Goal: Task Accomplishment & Management: Use online tool/utility

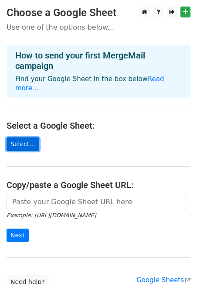
click at [21, 138] on link "Select..." at bounding box center [23, 145] width 33 height 14
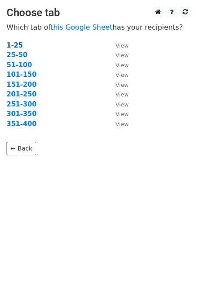
click at [16, 42] on strong "1-25" at bounding box center [15, 45] width 17 height 8
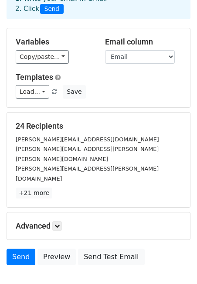
scroll to position [64, 0]
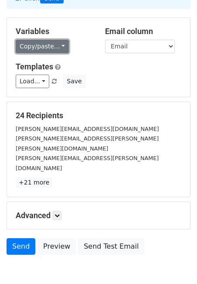
click at [46, 50] on link "Copy/paste..." at bounding box center [42, 47] width 53 height 14
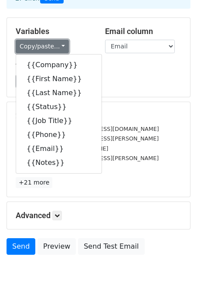
click at [46, 45] on link "Copy/paste..." at bounding box center [42, 47] width 53 height 14
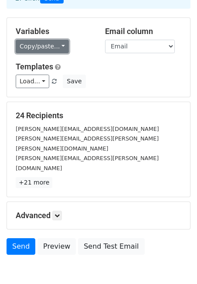
click at [44, 45] on link "Copy/paste..." at bounding box center [42, 47] width 53 height 14
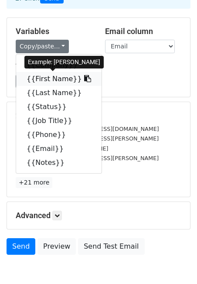
click at [47, 75] on link "{{First Name}}" at bounding box center [59, 79] width 86 height 14
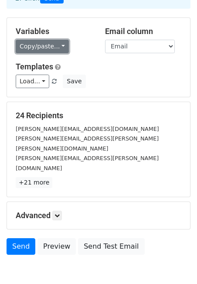
click at [25, 51] on link "Copy/paste..." at bounding box center [42, 47] width 53 height 14
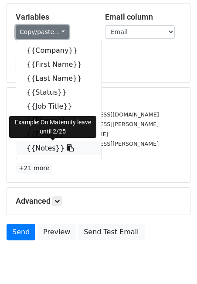
scroll to position [75, 0]
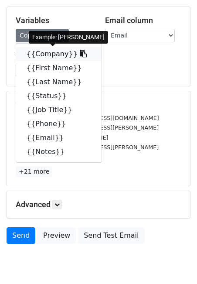
click at [44, 54] on link "{{Company}}" at bounding box center [59, 54] width 86 height 14
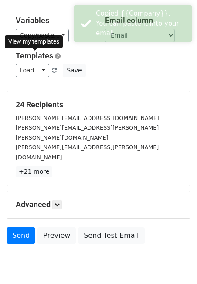
click at [44, 54] on link "Templates" at bounding box center [35, 55] width 38 height 9
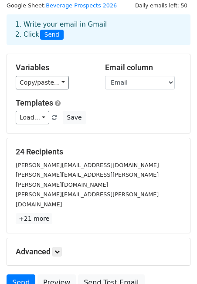
scroll to position [0, 0]
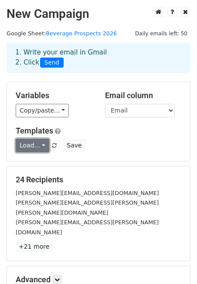
click at [43, 144] on link "Load..." at bounding box center [33, 146] width 34 height 14
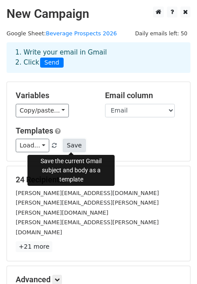
click at [72, 144] on button "Save" at bounding box center [74, 146] width 23 height 14
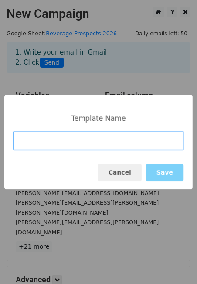
paste input "2026 national activations"
type input "2026 national activations"
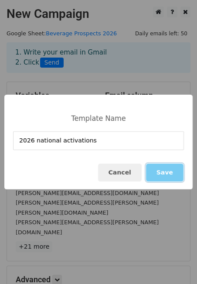
click at [173, 173] on button "Save" at bounding box center [165, 173] width 38 height 18
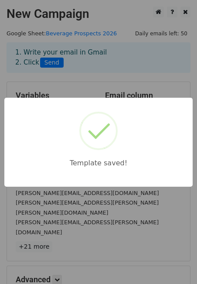
click at [173, 173] on div "Template saved!" at bounding box center [98, 142] width 189 height 89
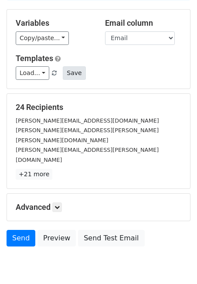
scroll to position [89, 0]
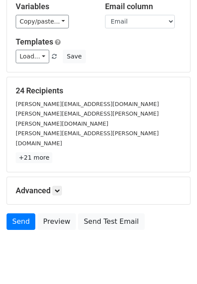
click at [54, 186] on h5 "Advanced" at bounding box center [99, 191] width 166 height 10
click at [59, 188] on icon at bounding box center [57, 190] width 5 height 5
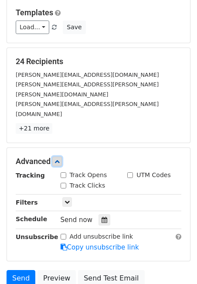
scroll to position [142, 0]
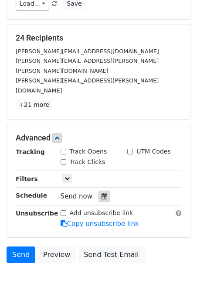
click at [102, 194] on icon at bounding box center [105, 197] width 6 height 6
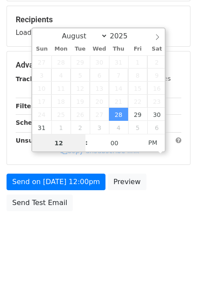
scroll to position [195, 0]
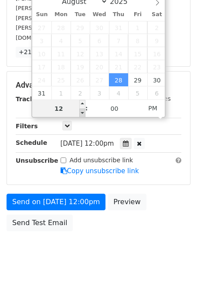
type input "2025-08-28 11:00"
type input "11"
click at [84, 111] on span at bounding box center [82, 113] width 6 height 9
type input "2025-08-28 10:00"
type input "10"
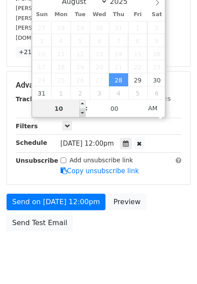
click at [84, 111] on span at bounding box center [82, 113] width 6 height 9
type input "2025-08-28 09:00"
type input "09"
click at [84, 111] on span at bounding box center [82, 113] width 6 height 9
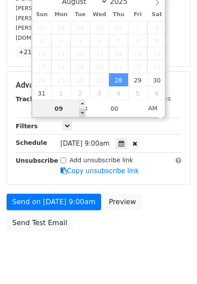
scroll to position [160, 0]
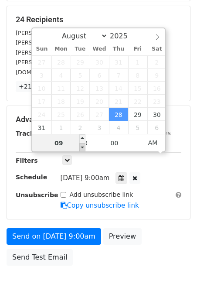
click at [84, 111] on span "26" at bounding box center [80, 114] width 19 height 13
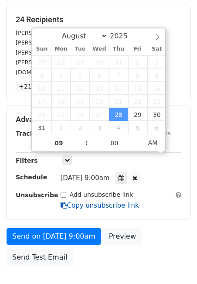
scroll to position [195, 0]
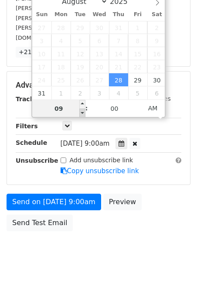
type input "2025-08-28 08:00"
type input "08"
click at [83, 111] on span at bounding box center [82, 113] width 6 height 9
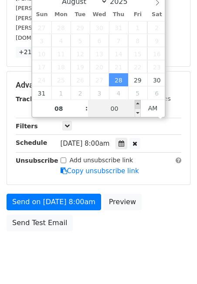
type input "2025-08-28 08:05"
type input "05"
click at [136, 106] on span at bounding box center [138, 104] width 6 height 9
type input "2025-08-28 08:10"
click at [136, 106] on div "August September October November December 2025 Sun Mon Tue Wed Thu Fri Sat 27 …" at bounding box center [98, 55] width 135 height 125
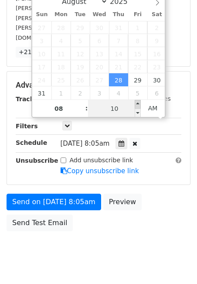
scroll to position [160, 0]
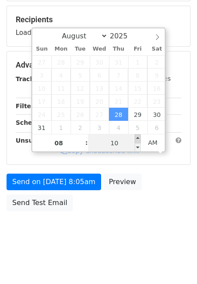
click at [136, 106] on span "22" at bounding box center [137, 101] width 19 height 13
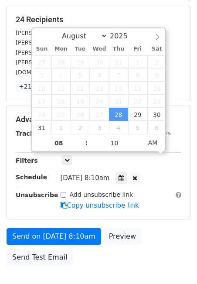
scroll to position [195, 0]
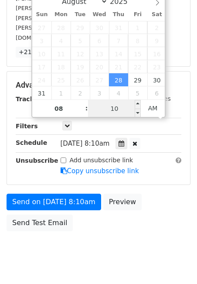
click at [116, 111] on input "10" at bounding box center [114, 108] width 53 height 17
type input "27"
type input "2025-08-28 08:27"
click at [152, 194] on div "Send on Aug 28 at 8:10am Preview Send Test Email" at bounding box center [98, 215] width 197 height 42
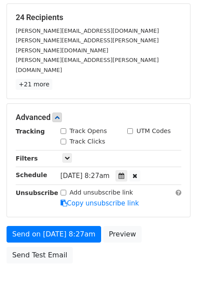
scroll to position [159, 0]
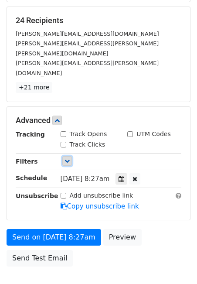
click at [67, 159] on icon at bounding box center [67, 161] width 5 height 5
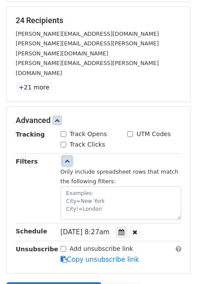
click at [67, 159] on icon at bounding box center [67, 161] width 5 height 5
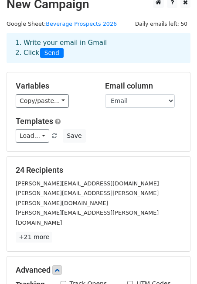
scroll to position [7, 0]
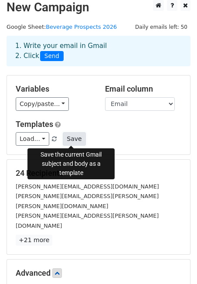
click at [76, 138] on button "Save" at bounding box center [74, 139] width 23 height 14
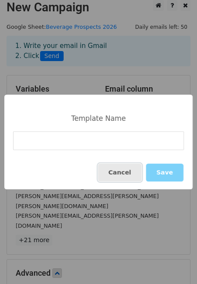
click at [112, 174] on button "Cancel" at bounding box center [120, 173] width 44 height 18
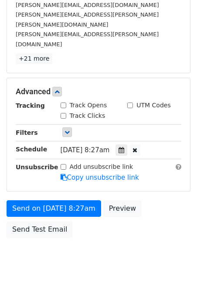
scroll to position [195, 0]
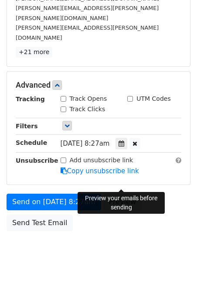
click at [124, 194] on link "Preview" at bounding box center [123, 202] width 38 height 17
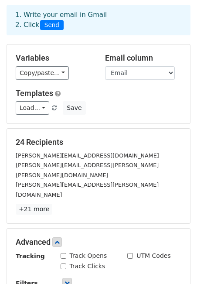
scroll to position [33, 0]
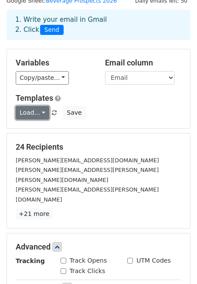
click at [40, 111] on link "Load..." at bounding box center [33, 113] width 34 height 14
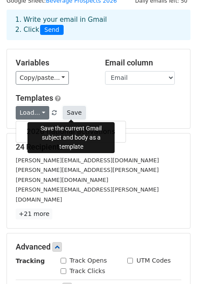
click at [77, 111] on button "Save" at bounding box center [74, 113] width 23 height 14
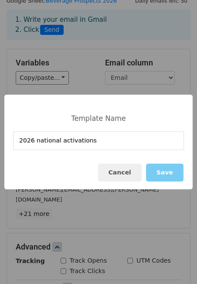
type input "2026 national activations"
click at [169, 175] on button "Save" at bounding box center [165, 173] width 38 height 18
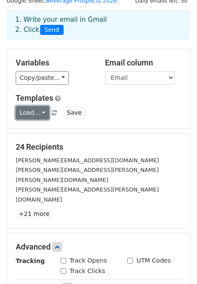
click at [44, 109] on link "Load..." at bounding box center [33, 113] width 34 height 14
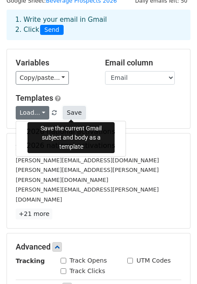
click at [74, 113] on button "Save" at bounding box center [74, 113] width 23 height 14
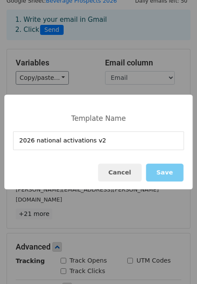
type input "2026 national activations v2"
click at [169, 175] on button "Save" at bounding box center [165, 173] width 38 height 18
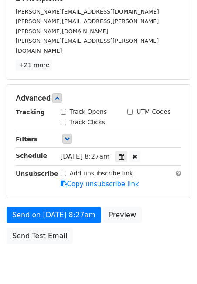
scroll to position [186, 0]
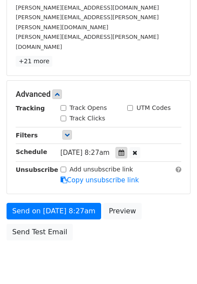
click at [124, 150] on icon at bounding box center [122, 153] width 6 height 6
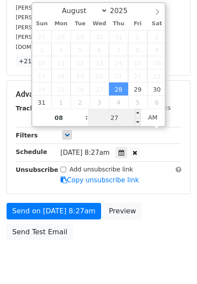
click at [114, 118] on input "27" at bounding box center [114, 117] width 53 height 17
type input "47"
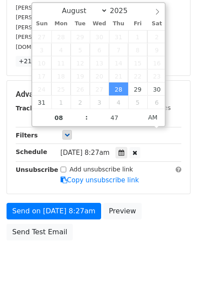
type input "2025-08-28 08:47"
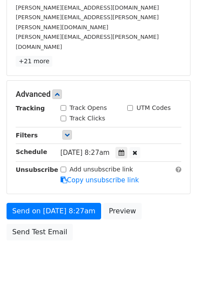
click at [154, 207] on div "Send on Aug 28 at 8:27am Preview Send Test Email" at bounding box center [98, 224] width 197 height 42
click at [79, 56] on p "+21 more" at bounding box center [99, 61] width 166 height 11
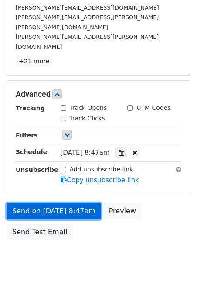
click at [53, 203] on link "Send on Aug 28 at 8:47am" at bounding box center [54, 211] width 95 height 17
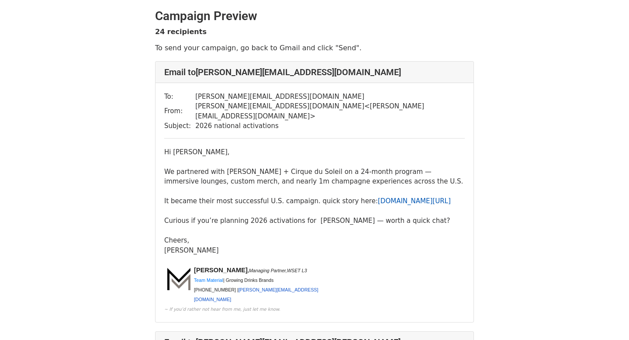
click at [378, 197] on link "www.teammaterial.com/case-studies/cirque-nicolas-feuillatte" at bounding box center [414, 201] width 73 height 8
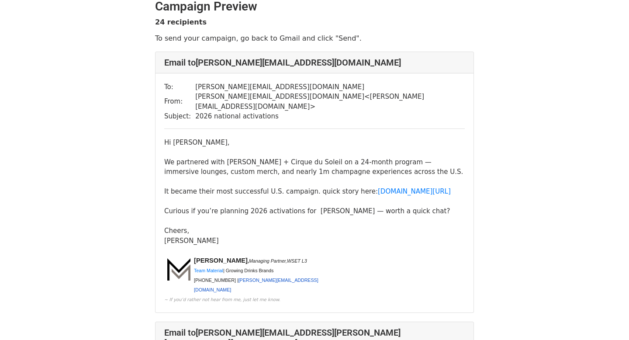
scroll to position [12, 0]
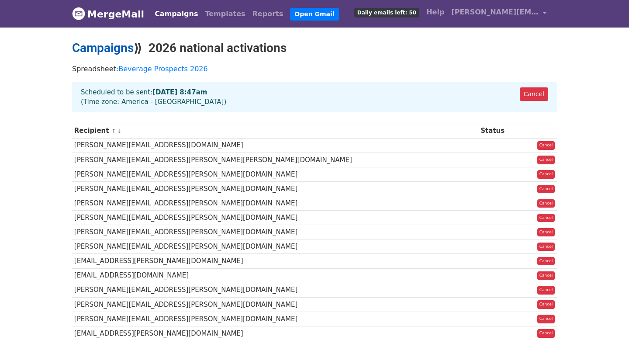
click at [118, 43] on link "Campaigns" at bounding box center [103, 48] width 62 height 14
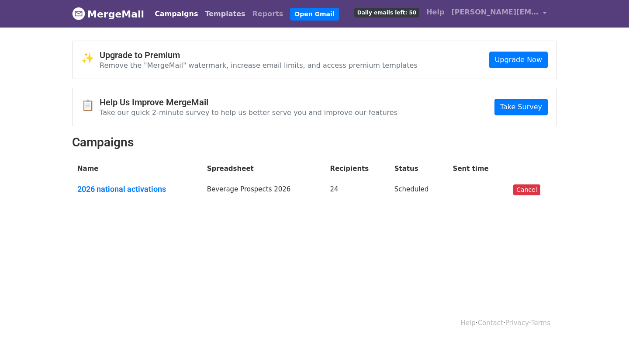
click at [212, 16] on link "Templates" at bounding box center [224, 13] width 47 height 17
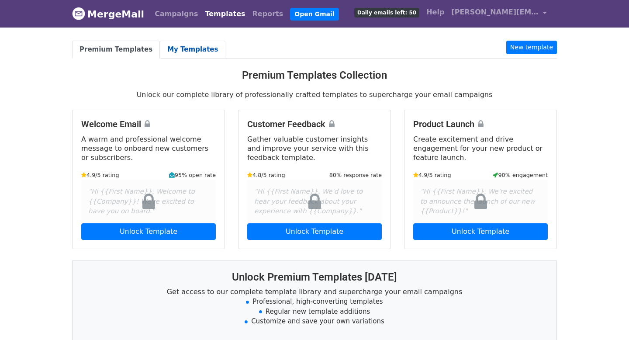
click at [187, 46] on link "My Templates" at bounding box center [193, 50] width 66 height 18
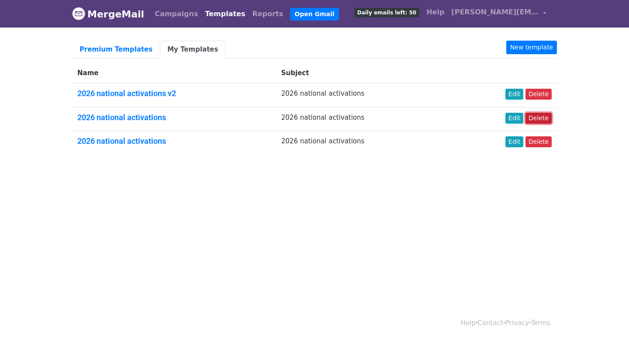
click at [544, 116] on link "Delete" at bounding box center [538, 118] width 26 height 11
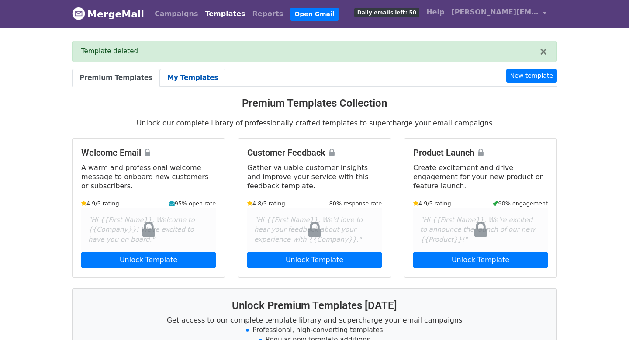
click at [175, 70] on link "My Templates" at bounding box center [193, 78] width 66 height 18
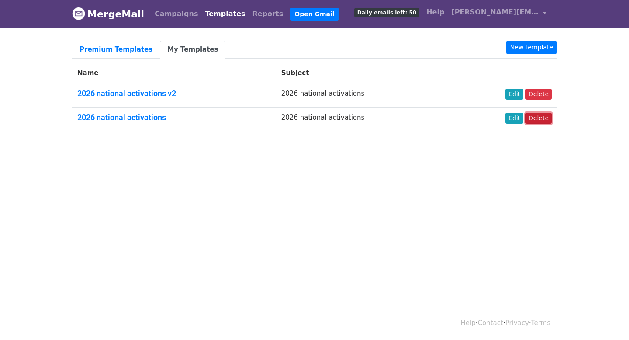
click at [543, 119] on link "Delete" at bounding box center [538, 118] width 26 height 11
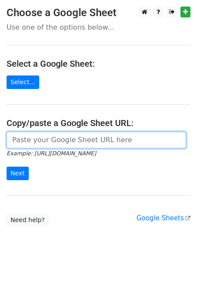
click at [39, 142] on input "url" at bounding box center [97, 140] width 180 height 17
paste input "https://docs.google.com/spreadsheets/d/1T0dV0qPaHsNaH6Pn6E1B0UI31HQxIQgM46k_CgT…"
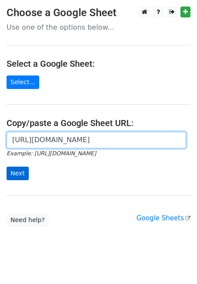
type input "https://docs.google.com/spreadsheets/d/1T0dV0qPaHsNaH6Pn6E1B0UI31HQxIQgM46k_CgT…"
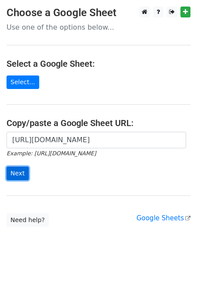
scroll to position [0, 0]
click at [23, 175] on input "Next" at bounding box center [18, 174] width 22 height 14
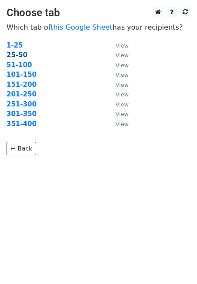
click at [16, 54] on strong "25-50" at bounding box center [17, 55] width 21 height 8
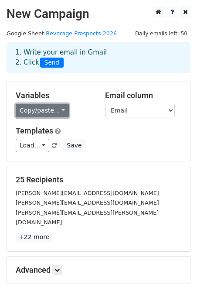
click at [47, 108] on link "Copy/paste..." at bounding box center [42, 111] width 53 height 14
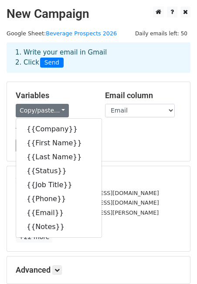
click at [90, 97] on h5 "Variables" at bounding box center [54, 96] width 76 height 10
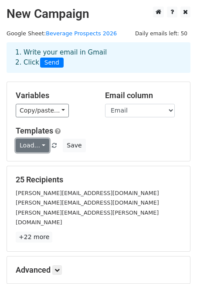
click at [37, 144] on link "Load..." at bounding box center [33, 146] width 34 height 14
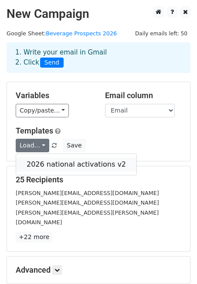
click at [42, 163] on link "2026 national activations v2" at bounding box center [76, 165] width 121 height 14
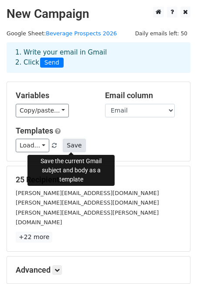
click at [70, 149] on button "Save" at bounding box center [74, 146] width 23 height 14
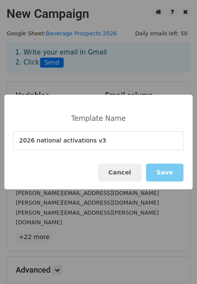
type input "2026 national activations v3"
click at [165, 174] on button "Save" at bounding box center [165, 173] width 38 height 18
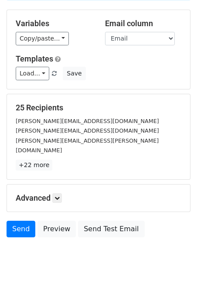
scroll to position [89, 0]
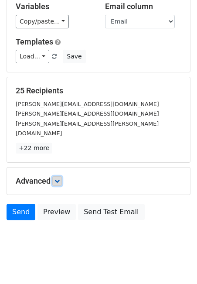
click at [62, 176] on link at bounding box center [57, 181] width 10 height 10
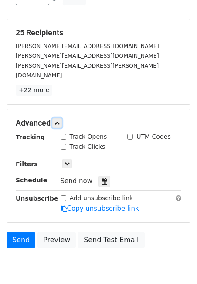
scroll to position [174, 0]
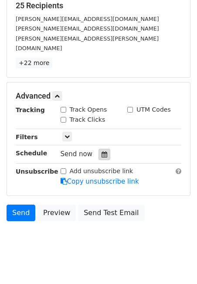
click at [103, 152] on icon at bounding box center [105, 155] width 6 height 6
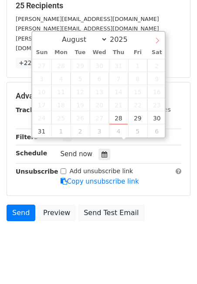
select select "8"
click at [158, 41] on icon at bounding box center [158, 41] width 6 height 6
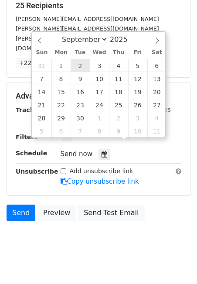
type input "2025-09-02 12:00"
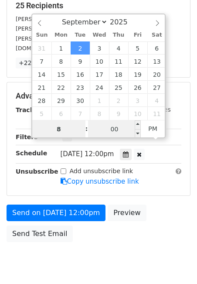
type input "8"
type input "2025-09-02 20:00"
type input "08"
click at [114, 129] on input "00" at bounding box center [114, 129] width 53 height 17
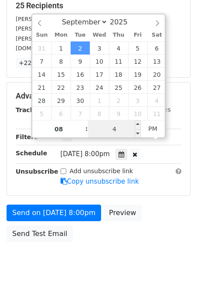
type input "49"
type input "2025-09-02 08:49"
click at [148, 127] on span "PM" at bounding box center [153, 128] width 24 height 17
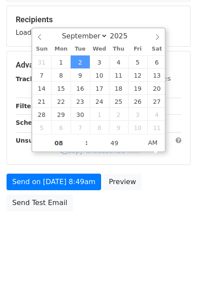
click at [137, 216] on body "New Campaign Daily emails left: 50 Google Sheet: Beverage Prospects 2026 1. Wri…" at bounding box center [98, 48] width 197 height 404
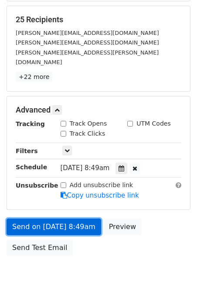
click at [58, 220] on link "Send on Sep 2 at 8:49am" at bounding box center [54, 227] width 95 height 17
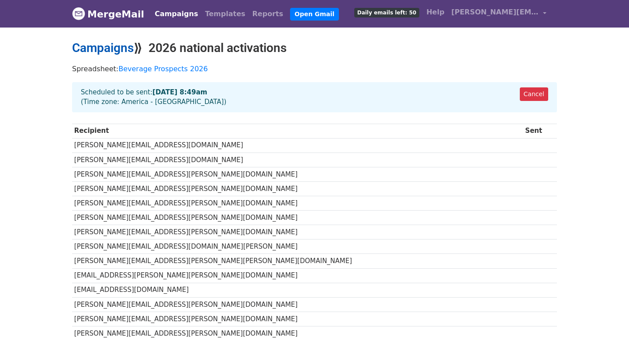
click at [121, 44] on link "Campaigns" at bounding box center [103, 48] width 62 height 14
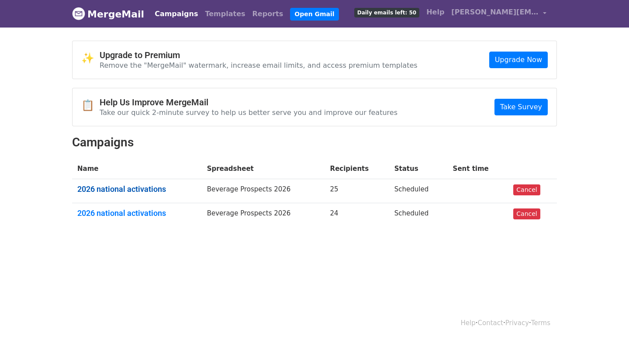
click at [146, 187] on link "2026 national activations" at bounding box center [136, 189] width 119 height 10
click at [131, 211] on link "2026 national activations" at bounding box center [136, 213] width 119 height 10
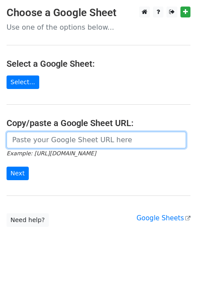
click at [38, 139] on input "url" at bounding box center [97, 140] width 180 height 17
paste input "[URL][DOMAIN_NAME]"
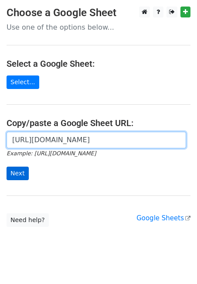
type input "[URL][DOMAIN_NAME]"
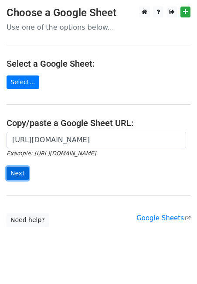
click at [22, 174] on input "Next" at bounding box center [18, 174] width 22 height 14
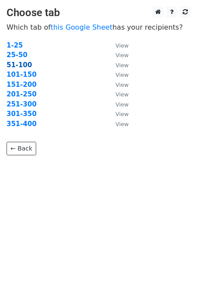
click at [24, 65] on strong "51-100" at bounding box center [19, 65] width 25 height 8
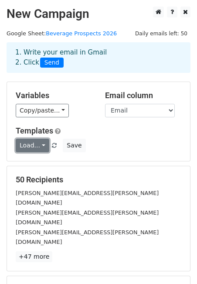
click at [39, 145] on link "Load..." at bounding box center [33, 146] width 34 height 14
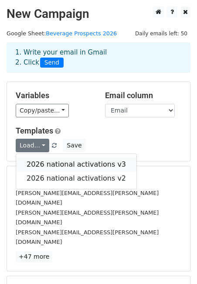
click at [56, 165] on link "2026 national activations v3" at bounding box center [76, 165] width 121 height 14
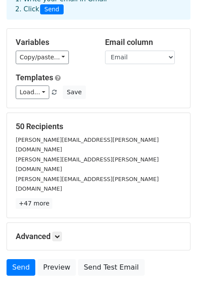
scroll to position [82, 0]
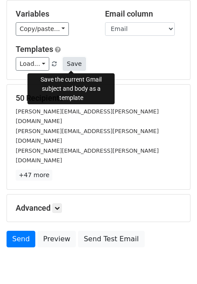
click at [67, 62] on button "Save" at bounding box center [74, 64] width 23 height 14
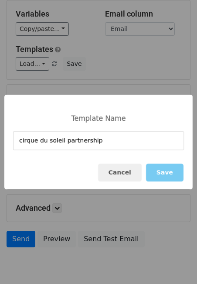
type input "cirque du soleil partnership"
click at [172, 176] on button "Save" at bounding box center [165, 173] width 38 height 18
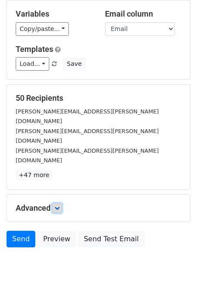
click at [58, 206] on icon at bounding box center [57, 208] width 5 height 5
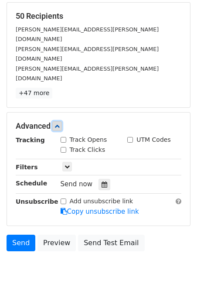
scroll to position [174, 0]
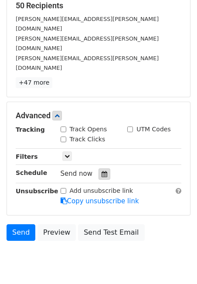
click at [102, 171] on icon at bounding box center [105, 174] width 6 height 6
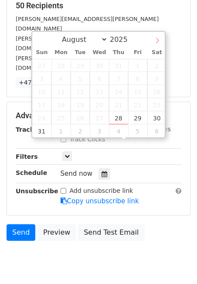
select select "8"
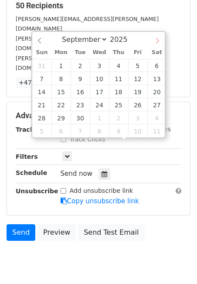
click at [159, 38] on icon at bounding box center [158, 41] width 6 height 6
type input "2025-09-03 12:00"
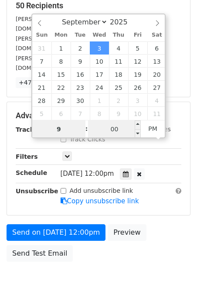
type input "9"
type input "2025-09-03 21:00"
type input "09"
click at [114, 131] on input "00" at bounding box center [114, 129] width 53 height 17
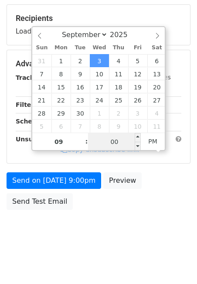
scroll to position [160, 0]
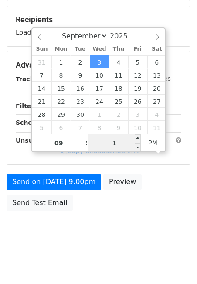
type input "12"
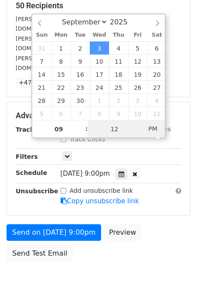
type input "2025-09-03 09:12"
click at [152, 128] on span "PM" at bounding box center [153, 128] width 24 height 17
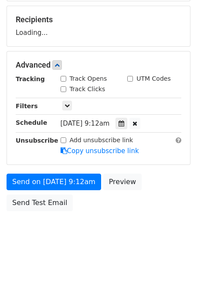
click at [139, 227] on body "New Campaign Daily emails left: 50 Google Sheet: Beverage Prospects 2026 1. Wri…" at bounding box center [98, 48] width 197 height 404
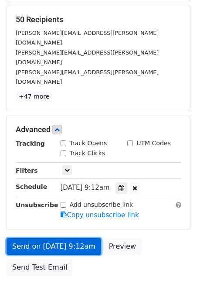
click at [59, 238] on link "Send on Sep 3 at 9:12am" at bounding box center [54, 246] width 95 height 17
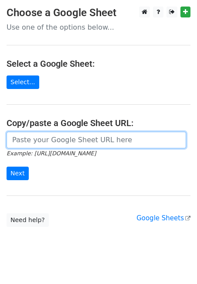
click at [52, 135] on input "url" at bounding box center [97, 140] width 180 height 17
paste input "[URL][DOMAIN_NAME]"
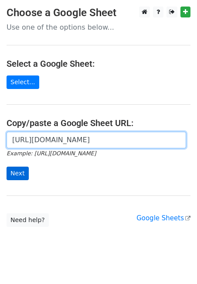
type input "[URL][DOMAIN_NAME]"
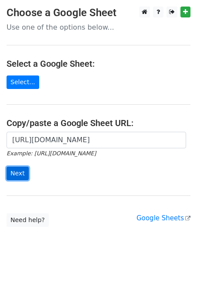
click at [17, 176] on input "Next" at bounding box center [18, 174] width 22 height 14
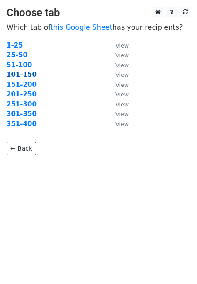
click at [19, 73] on strong "101-150" at bounding box center [22, 75] width 30 height 8
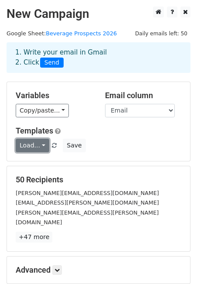
click at [42, 146] on link "Load..." at bounding box center [33, 146] width 34 height 14
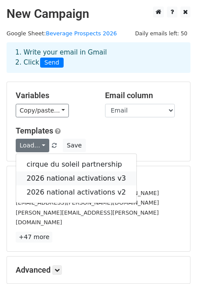
click at [58, 179] on link "2026 national activations v3" at bounding box center [76, 179] width 121 height 14
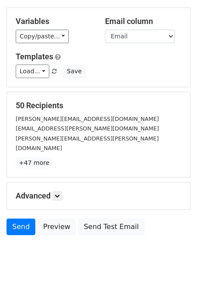
scroll to position [89, 0]
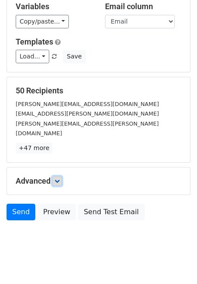
click at [57, 179] on icon at bounding box center [57, 181] width 5 height 5
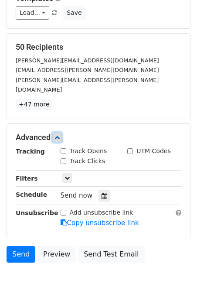
scroll to position [174, 0]
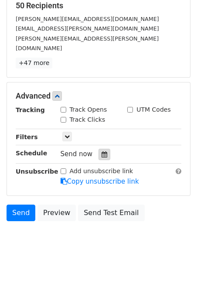
click at [103, 152] on icon at bounding box center [105, 155] width 6 height 6
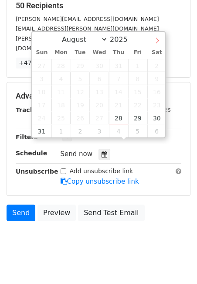
select select "8"
click at [156, 38] on icon at bounding box center [158, 41] width 6 height 6
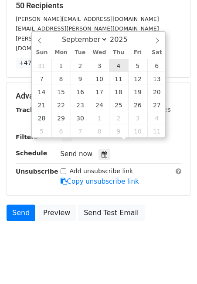
type input "2025-09-04 12:00"
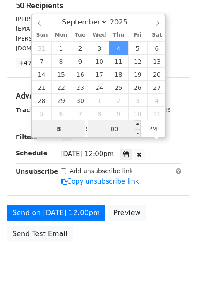
type input "8"
type input "2025-09-04 20:00"
type input "08"
click at [111, 130] on input "00" at bounding box center [114, 129] width 53 height 17
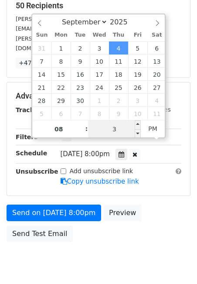
type input "39"
type input "2025-09-04 08:39"
click at [156, 129] on span "AM" at bounding box center [153, 128] width 24 height 17
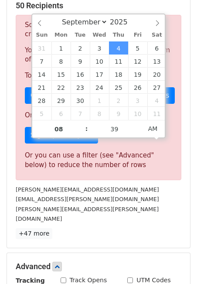
click at [167, 187] on div "Taralyn.Long@ejgallo.com" at bounding box center [98, 190] width 179 height 10
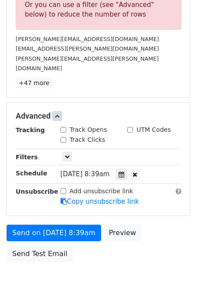
scroll to position [366, 0]
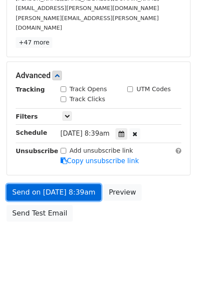
click at [74, 184] on link "Send on Sep 4 at 8:39am" at bounding box center [54, 192] width 95 height 17
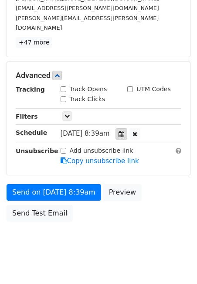
click at [124, 131] on icon at bounding box center [122, 134] width 6 height 6
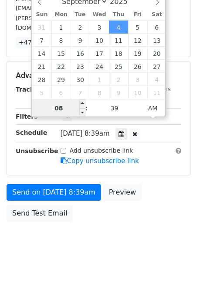
click at [57, 106] on input "08" at bounding box center [58, 108] width 53 height 17
type input "9"
type input "2025-09-04 09:39"
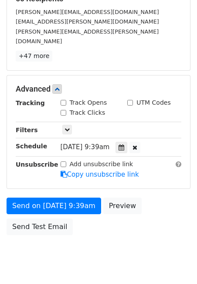
scroll to position [195, 0]
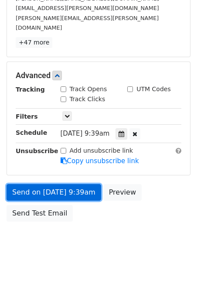
click at [33, 184] on link "Send on Sep 4 at 9:39am" at bounding box center [54, 192] width 95 height 17
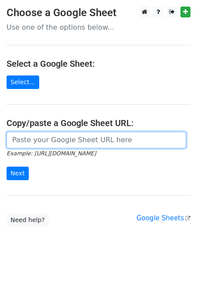
click at [54, 140] on input "url" at bounding box center [97, 140] width 180 height 17
paste input "[URL][DOMAIN_NAME]"
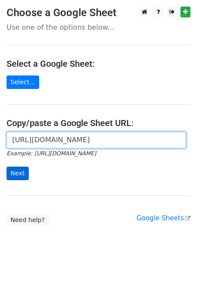
type input "[URL][DOMAIN_NAME]"
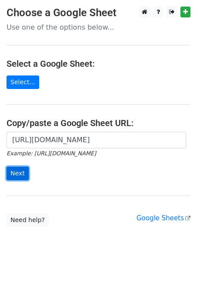
click at [23, 175] on input "Next" at bounding box center [18, 174] width 22 height 14
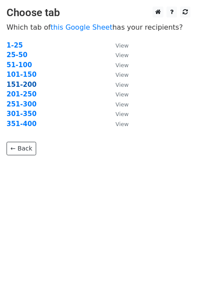
click at [20, 85] on strong "151-200" at bounding box center [22, 85] width 30 height 8
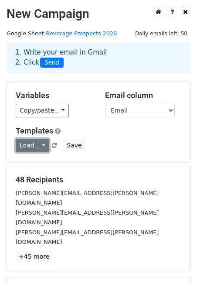
click at [43, 148] on link "Load..." at bounding box center [33, 146] width 34 height 14
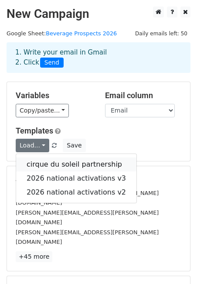
click at [52, 162] on link "cirque du soleil partnership" at bounding box center [76, 165] width 121 height 14
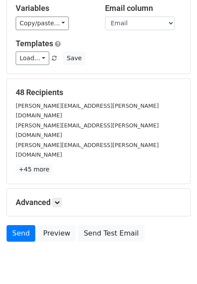
scroll to position [89, 0]
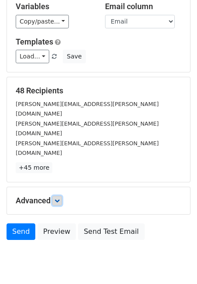
click at [60, 198] on icon at bounding box center [57, 200] width 5 height 5
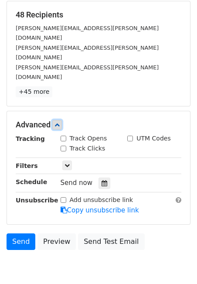
scroll to position [174, 0]
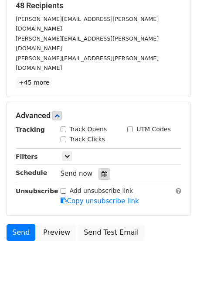
click at [102, 171] on icon at bounding box center [105, 174] width 6 height 6
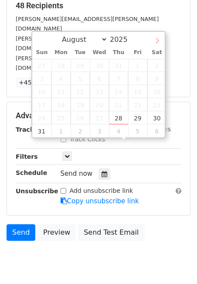
select select "8"
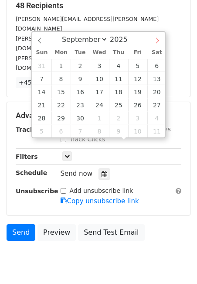
click at [156, 42] on icon at bounding box center [158, 41] width 6 height 6
type input "2025-09-08 12:00"
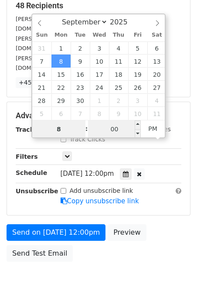
type input "8"
type input "2025-09-08 20:00"
type input "08"
click at [110, 129] on input "00" at bounding box center [114, 129] width 53 height 17
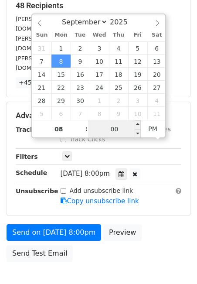
scroll to position [160, 0]
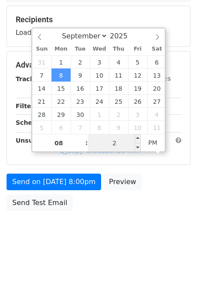
type input "22"
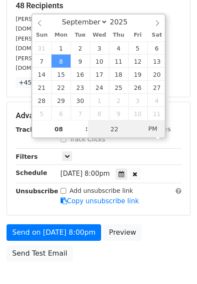
type input "2025-09-08 08:22"
click at [157, 129] on span "PM" at bounding box center [153, 128] width 24 height 17
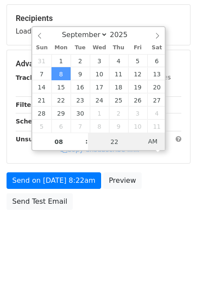
scroll to position [160, 0]
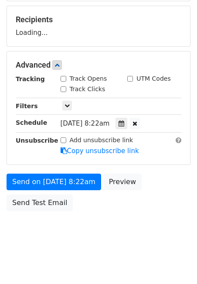
click at [162, 174] on div "Send on Sep 8 at 8:22am Preview Send Test Email" at bounding box center [98, 195] width 197 height 42
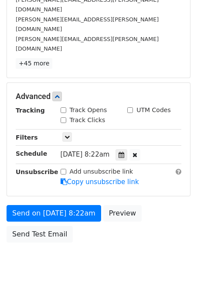
scroll to position [195, 0]
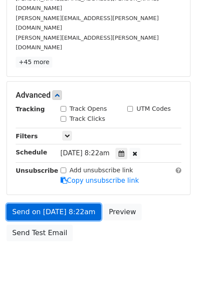
click at [36, 204] on link "Send on Sep 8 at 8:22am" at bounding box center [54, 212] width 95 height 17
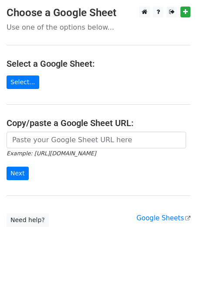
scroll to position [12, 0]
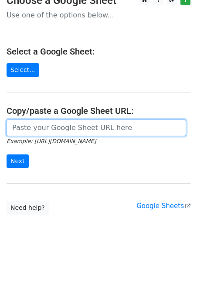
click at [53, 126] on input "url" at bounding box center [97, 128] width 180 height 17
paste input "[URL][DOMAIN_NAME]"
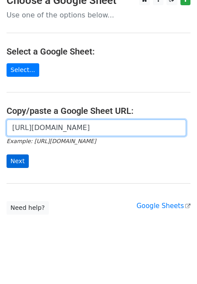
type input "[URL][DOMAIN_NAME]"
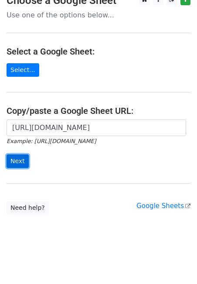
click at [21, 159] on input "Next" at bounding box center [18, 162] width 22 height 14
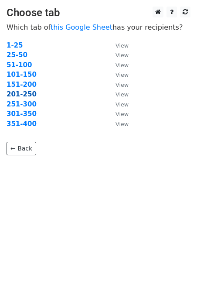
click at [17, 96] on strong "201-250" at bounding box center [22, 94] width 30 height 8
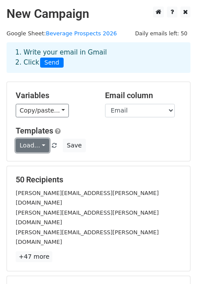
click at [35, 145] on link "Load..." at bounding box center [33, 146] width 34 height 14
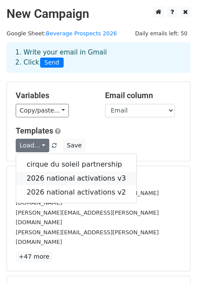
click at [54, 177] on link "2026 national activations v3" at bounding box center [76, 179] width 121 height 14
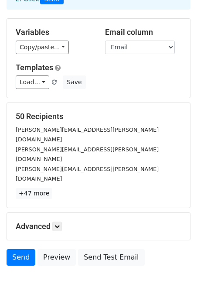
scroll to position [89, 0]
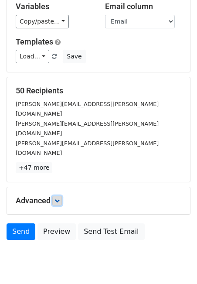
click at [59, 198] on icon at bounding box center [57, 200] width 5 height 5
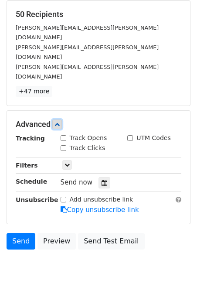
scroll to position [174, 0]
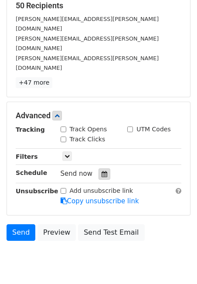
click at [102, 171] on icon at bounding box center [105, 174] width 6 height 6
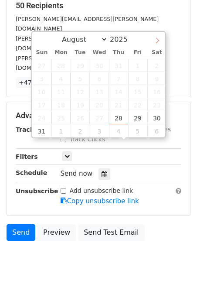
select select "8"
click at [156, 41] on icon at bounding box center [158, 41] width 6 height 6
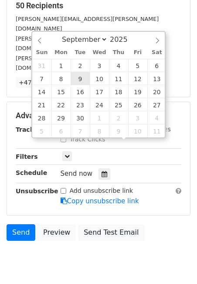
type input "2025-09-09 12:00"
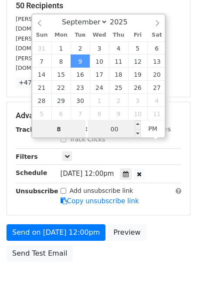
type input "8"
type input "2025-09-09 20:00"
type input "08"
click at [110, 134] on input "00" at bounding box center [114, 129] width 53 height 17
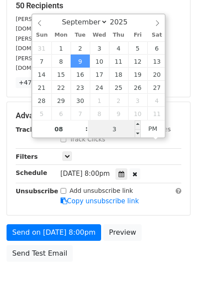
type input "31"
type input "2025-09-09 08:31"
click at [154, 128] on span "PM" at bounding box center [153, 128] width 24 height 17
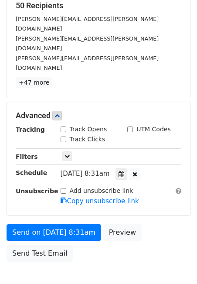
click at [156, 187] on div "Add unsubscribe link Copy unsubscribe link" at bounding box center [121, 197] width 135 height 20
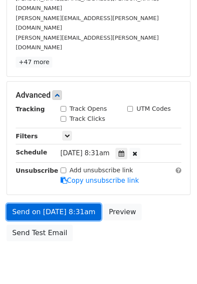
click at [38, 204] on link "Send on Sep 9 at 8:31am" at bounding box center [54, 212] width 95 height 17
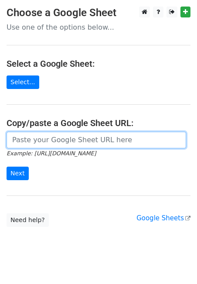
click at [44, 135] on input "url" at bounding box center [97, 140] width 180 height 17
paste input "https://docs.google.com/spreadsheets/d/1T0dV0qPaHsNaH6Pn6E1B0UI31HQxIQgM46k_CgT…"
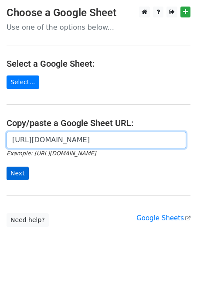
type input "https://docs.google.com/spreadsheets/d/1T0dV0qPaHsNaH6Pn6E1B0UI31HQxIQgM46k_CgT…"
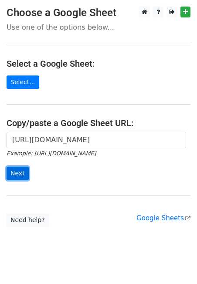
click at [17, 175] on input "Next" at bounding box center [18, 174] width 22 height 14
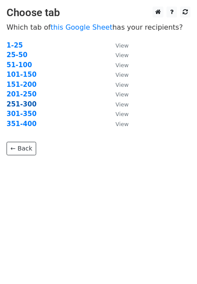
click at [22, 104] on strong "251-300" at bounding box center [22, 104] width 30 height 8
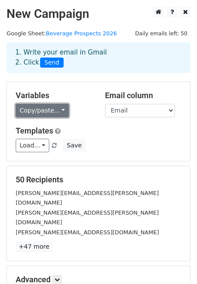
click at [47, 111] on link "Copy/paste..." at bounding box center [42, 111] width 53 height 14
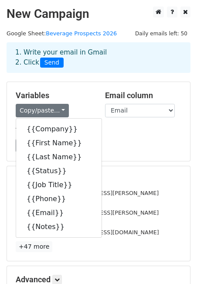
click at [76, 92] on h5 "Variables" at bounding box center [54, 96] width 76 height 10
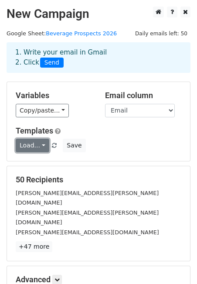
click at [36, 143] on link "Load..." at bounding box center [33, 146] width 34 height 14
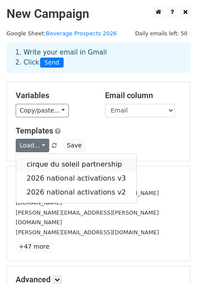
click at [48, 162] on link "cirque du soleil partnership" at bounding box center [76, 165] width 121 height 14
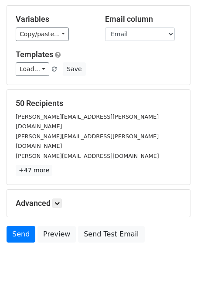
scroll to position [89, 0]
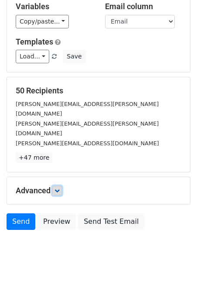
click at [56, 188] on icon at bounding box center [57, 190] width 5 height 5
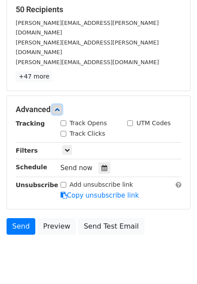
scroll to position [174, 0]
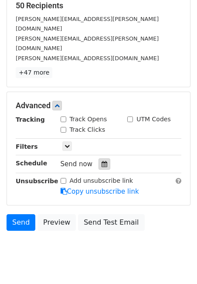
click at [102, 161] on icon at bounding box center [105, 164] width 6 height 6
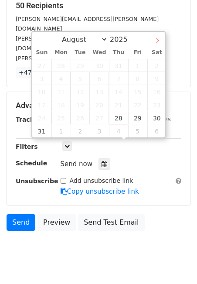
select select "8"
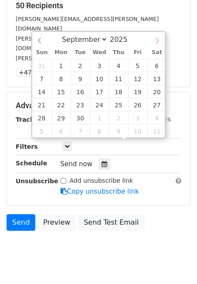
click at [156, 40] on icon at bounding box center [158, 41] width 6 height 6
type input "2025-09-10 12:00"
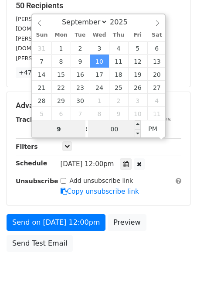
type input "9"
type input "2025-09-10 21:00"
type input "09"
click at [117, 132] on input "00" at bounding box center [114, 129] width 53 height 17
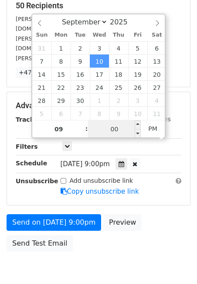
scroll to position [160, 0]
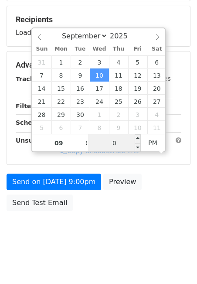
type input "04"
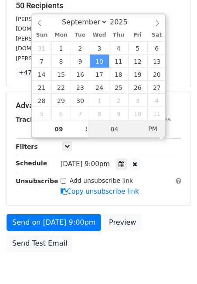
type input "2025-09-10 09:04"
click at [153, 129] on span "PM" at bounding box center [153, 128] width 24 height 17
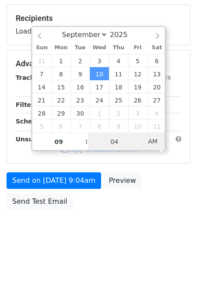
scroll to position [160, 0]
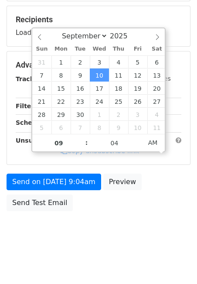
click at [167, 176] on div "Send on Sep 10 at 9:04am Preview Send Test Email" at bounding box center [98, 195] width 197 height 42
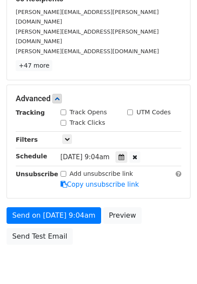
scroll to position [195, 0]
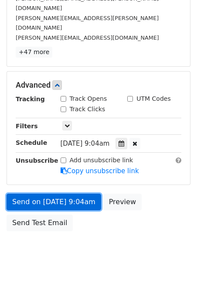
click at [39, 194] on link "Send on Sep 10 at 9:04am" at bounding box center [54, 202] width 95 height 17
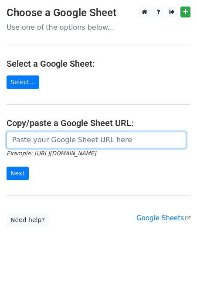
click at [46, 136] on input "url" at bounding box center [97, 140] width 180 height 17
paste input "[URL][DOMAIN_NAME]"
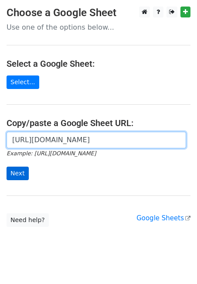
type input "[URL][DOMAIN_NAME]"
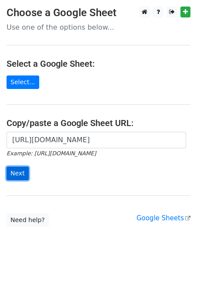
click at [17, 174] on input "Next" at bounding box center [18, 174] width 22 height 14
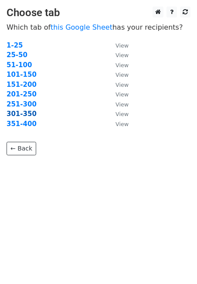
click at [22, 115] on strong "301-350" at bounding box center [22, 114] width 30 height 8
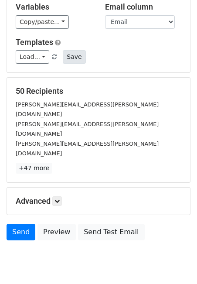
scroll to position [89, 0]
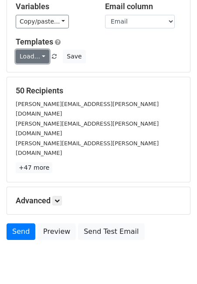
click at [39, 60] on link "Load..." at bounding box center [33, 57] width 34 height 14
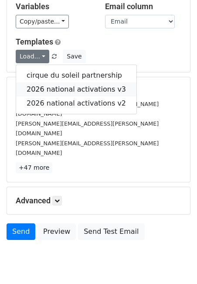
click at [52, 88] on link "2026 national activations v3" at bounding box center [76, 90] width 121 height 14
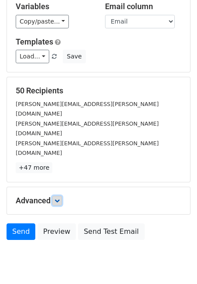
click at [57, 198] on icon at bounding box center [57, 200] width 5 height 5
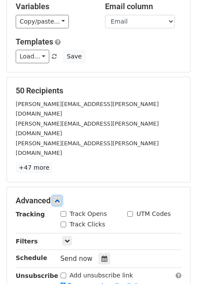
scroll to position [174, 0]
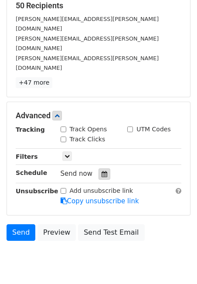
click at [100, 169] on div at bounding box center [105, 174] width 12 height 11
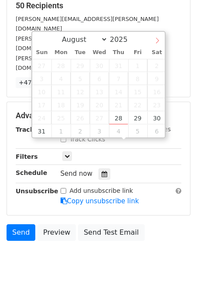
select select "8"
click at [158, 38] on icon at bounding box center [158, 41] width 6 height 6
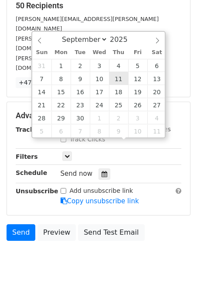
type input "2025-09-11 12:00"
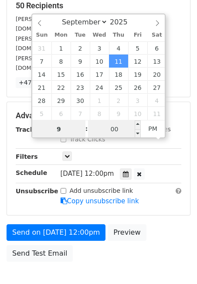
type input "9"
type input "2025-09-11 21:00"
type input "09"
click at [114, 128] on input "00" at bounding box center [114, 129] width 53 height 17
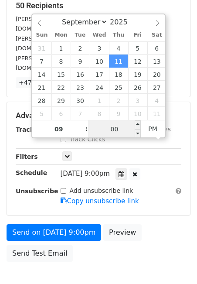
scroll to position [160, 0]
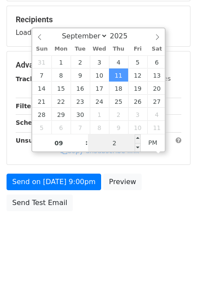
type input "22"
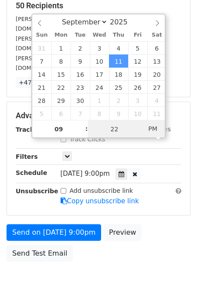
type input "2025-09-11 09:22"
click at [155, 129] on span "PM" at bounding box center [153, 128] width 24 height 17
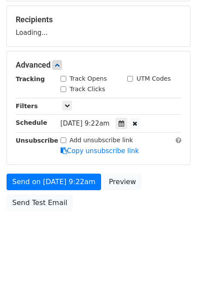
click at [160, 163] on div "Advanced Tracking Track Opens UTM Codes Track Clicks Filters Only include sprea…" at bounding box center [98, 108] width 183 height 113
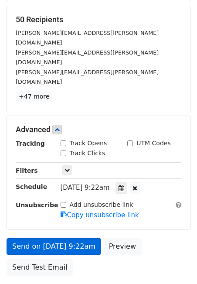
click at [53, 200] on div "Unsubscribe" at bounding box center [31, 210] width 45 height 20
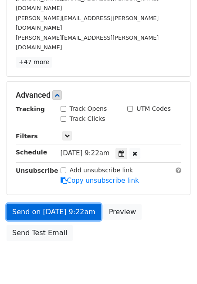
click at [58, 204] on link "Send on Sep 11 at 9:22am" at bounding box center [54, 212] width 95 height 17
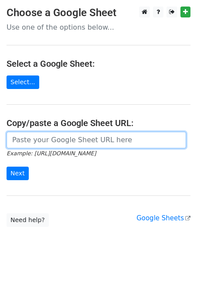
click at [53, 138] on input "url" at bounding box center [97, 140] width 180 height 17
paste input "[URL][DOMAIN_NAME]"
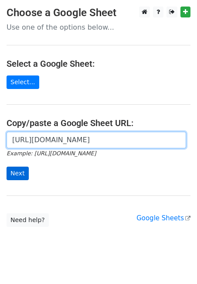
type input "[URL][DOMAIN_NAME]"
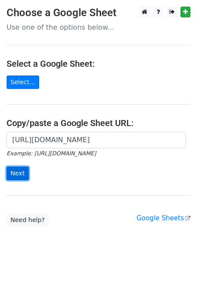
click at [16, 174] on input "Next" at bounding box center [18, 174] width 22 height 14
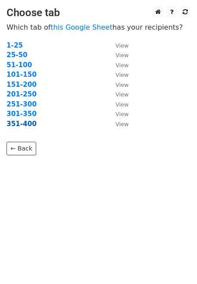
click at [26, 124] on strong "351-400" at bounding box center [22, 124] width 30 height 8
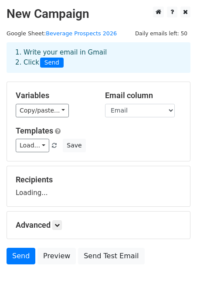
scroll to position [6, 0]
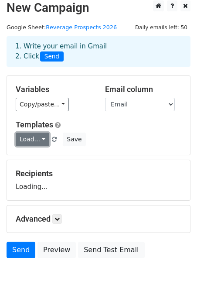
click at [38, 138] on link "Load..." at bounding box center [33, 140] width 34 height 14
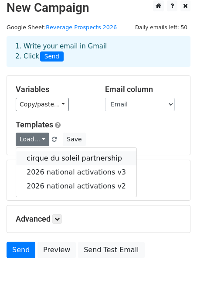
click at [44, 159] on link "cirque du soleil partnership" at bounding box center [76, 159] width 121 height 14
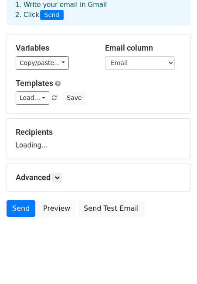
scroll to position [54, 0]
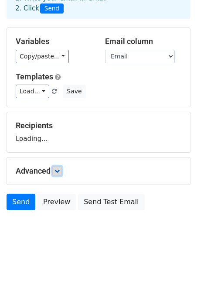
click at [58, 171] on icon at bounding box center [57, 171] width 5 height 5
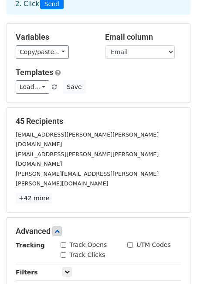
scroll to position [174, 0]
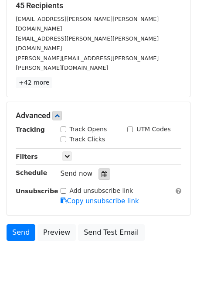
click at [102, 171] on icon at bounding box center [105, 174] width 6 height 6
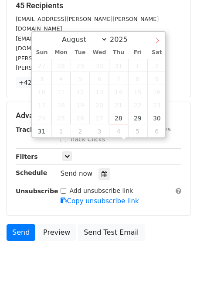
select select "8"
click at [155, 38] on icon at bounding box center [158, 41] width 6 height 6
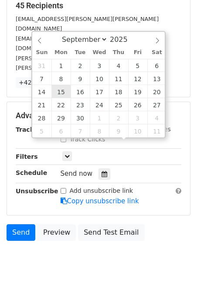
type input "2025-09-15 12:00"
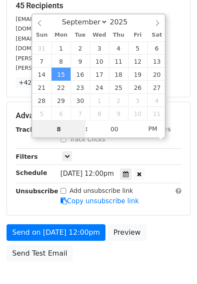
type input "8"
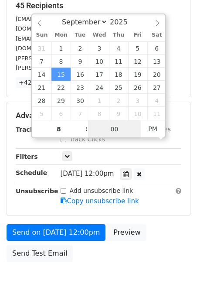
type input "2025-09-15 20:00"
type input "08"
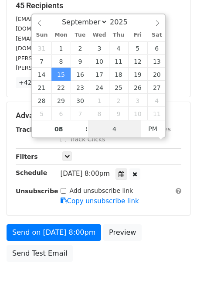
type input "49"
type input "2025-09-15 08:49"
click at [155, 128] on span "PM" at bounding box center [153, 128] width 24 height 17
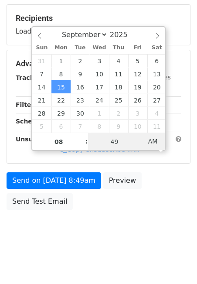
scroll to position [160, 0]
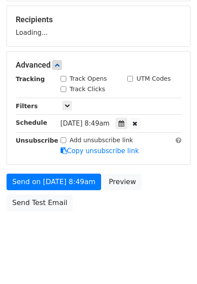
click at [169, 177] on form "Variables Copy/paste... {{Company}} {{First Name}} {{Last Name}} {{Status}} {{J…" at bounding box center [99, 68] width 184 height 294
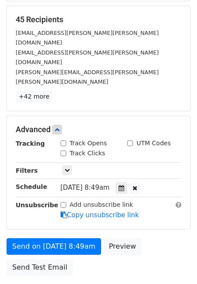
scroll to position [195, 0]
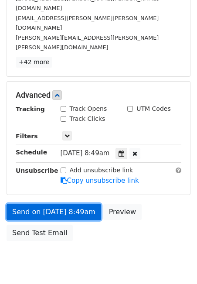
click at [44, 204] on link "Send on Sep 15 at 8:49am" at bounding box center [54, 212] width 95 height 17
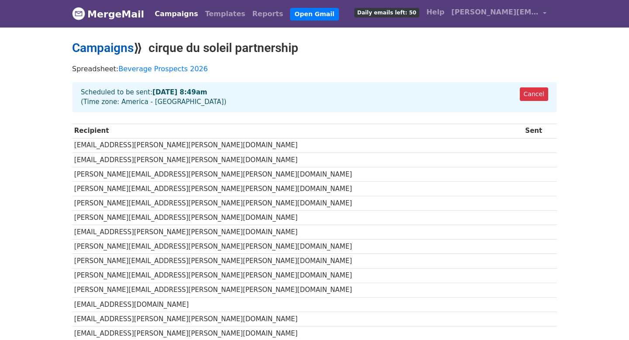
click at [104, 50] on link "Campaigns" at bounding box center [103, 48] width 62 height 14
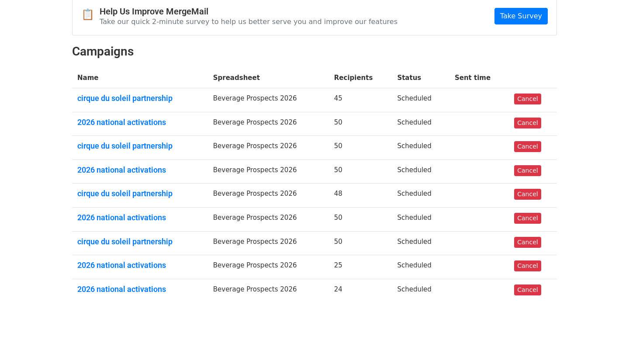
scroll to position [91, 0]
click at [135, 145] on link "cirque du soleil partnership" at bounding box center [139, 146] width 125 height 10
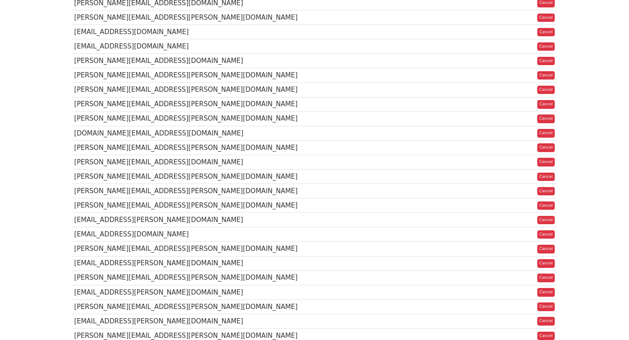
scroll to position [173, 0]
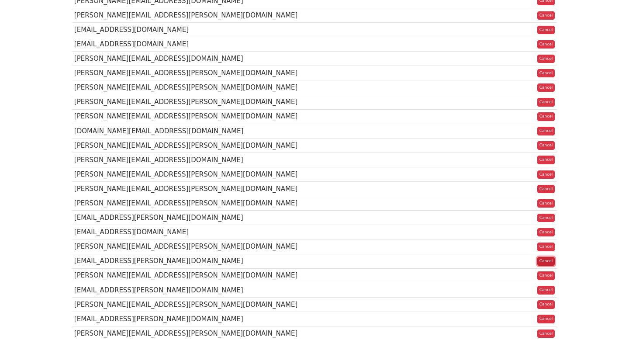
click at [543, 266] on link "Cancel" at bounding box center [546, 261] width 18 height 9
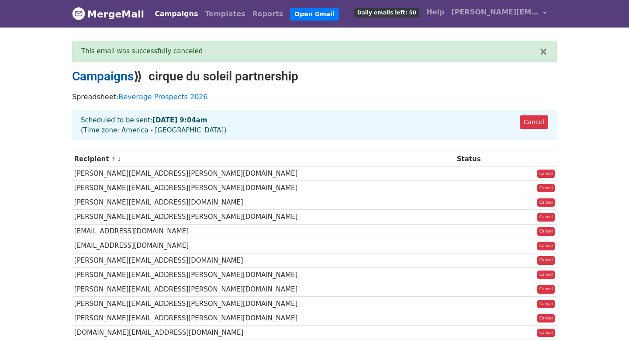
click at [116, 73] on link "Campaigns" at bounding box center [103, 76] width 62 height 14
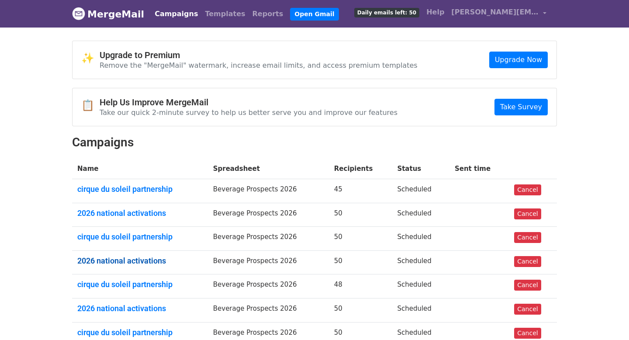
click at [102, 259] on link "2026 national activations" at bounding box center [139, 261] width 125 height 10
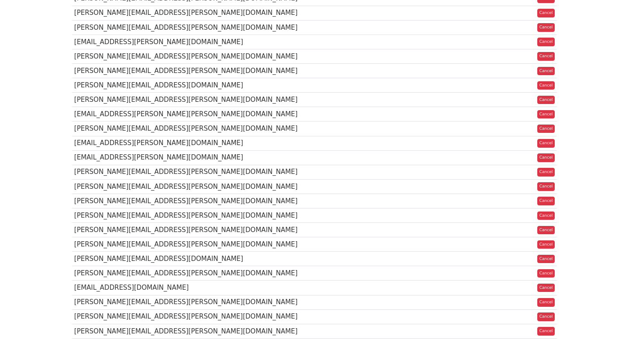
scroll to position [424, 0]
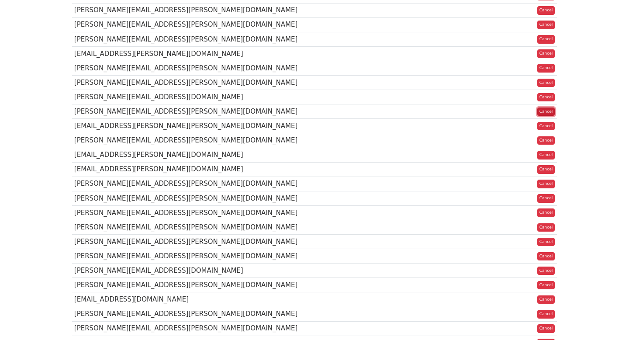
click at [543, 116] on link "Cancel" at bounding box center [546, 111] width 18 height 9
